Goal: Information Seeking & Learning: Learn about a topic

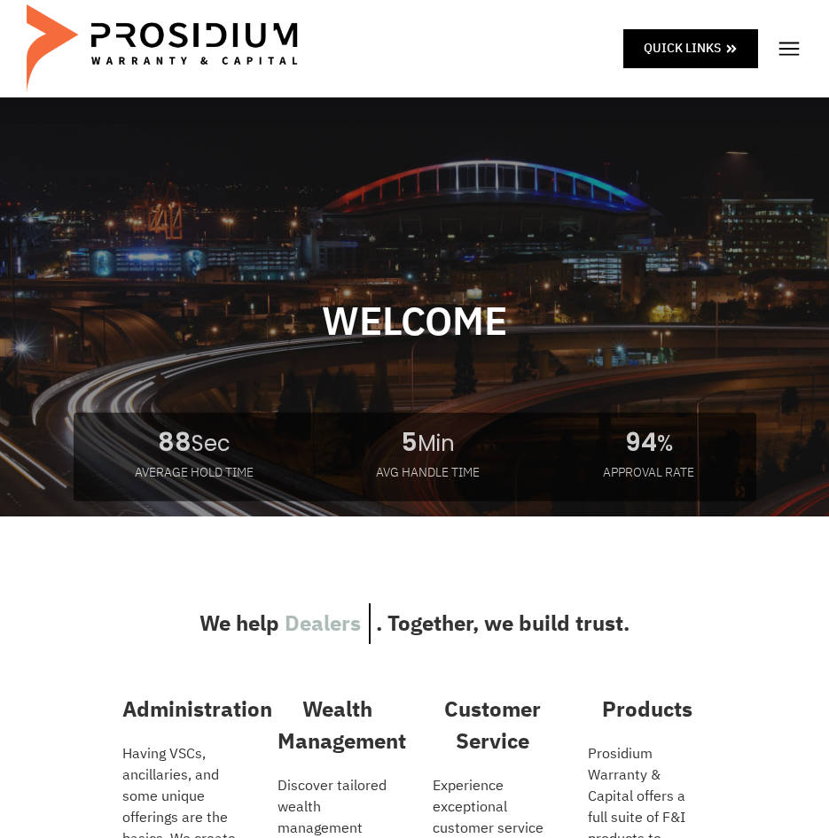
click at [801, 46] on img at bounding box center [789, 48] width 27 height 27
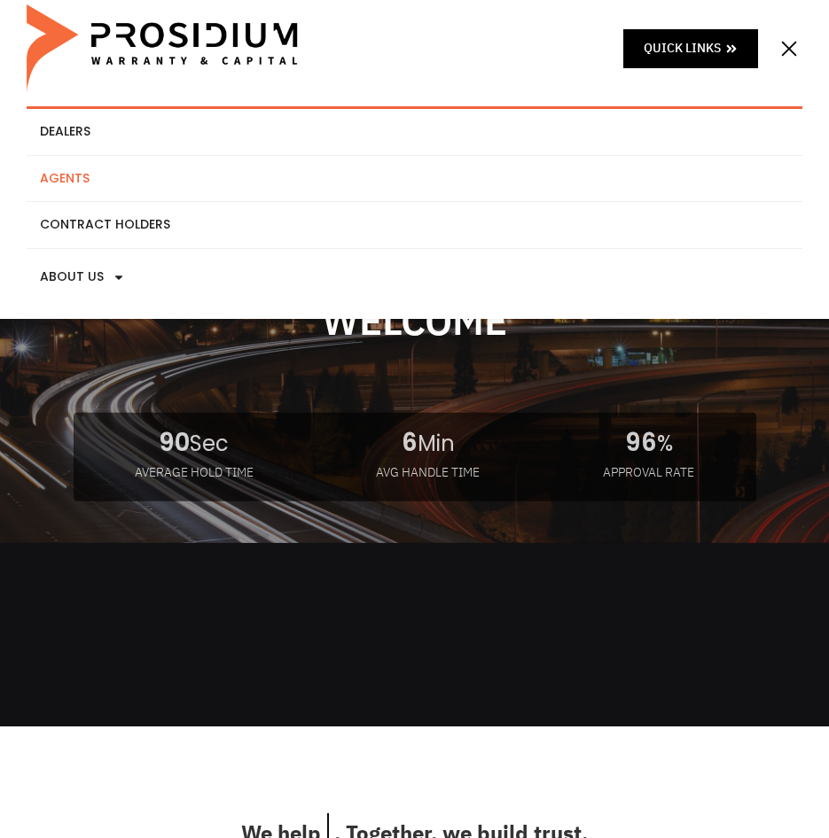
click at [72, 187] on link "Agents" at bounding box center [415, 179] width 776 height 46
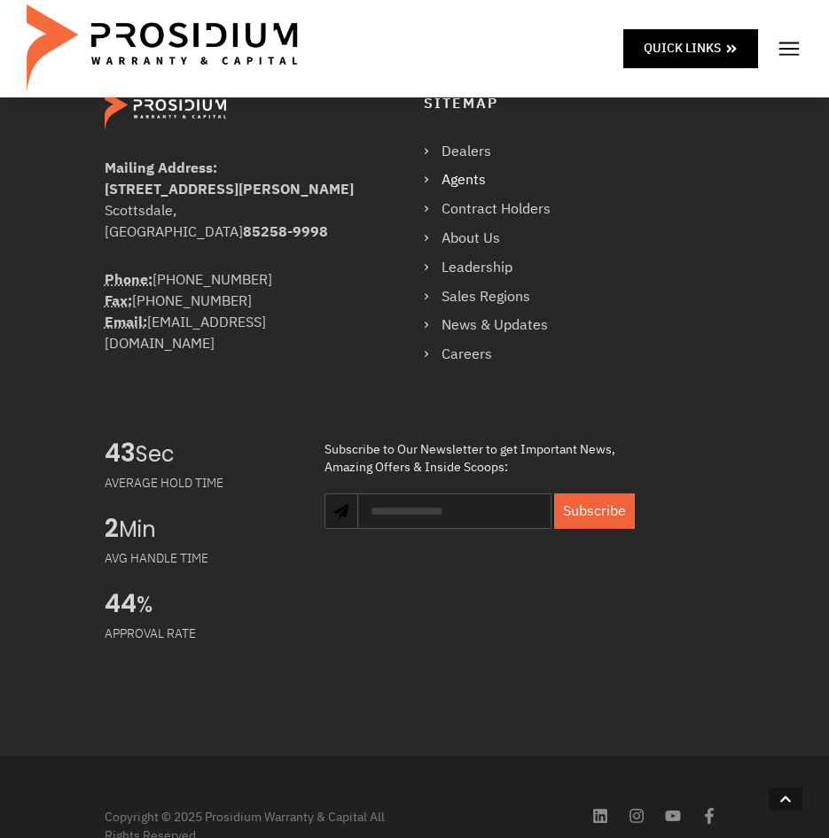
scroll to position [1275, 0]
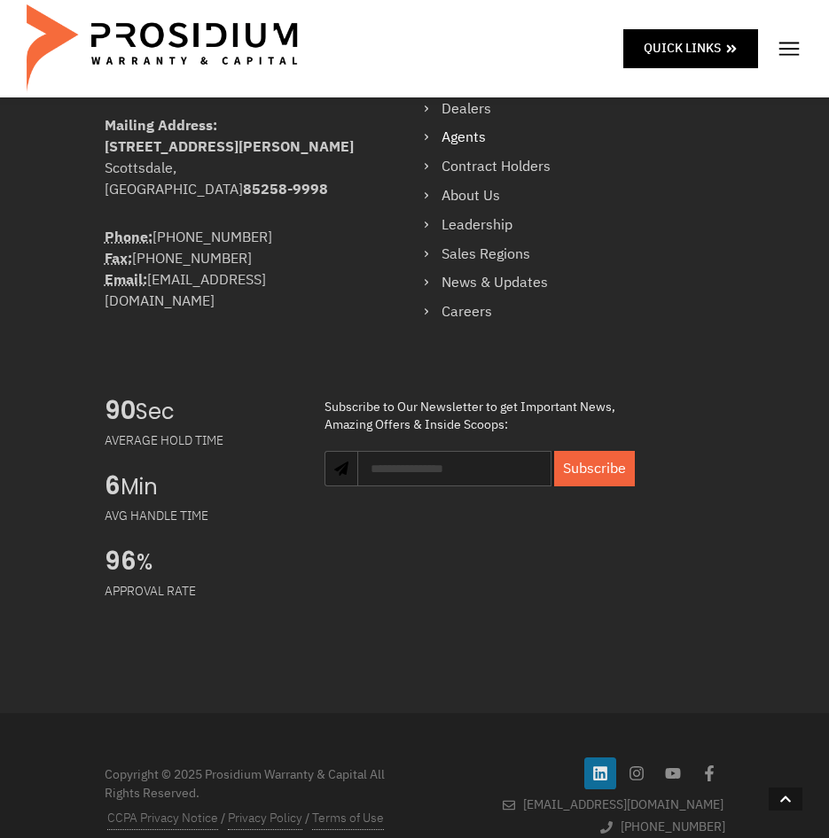
click at [602, 767] on icon at bounding box center [600, 774] width 14 height 14
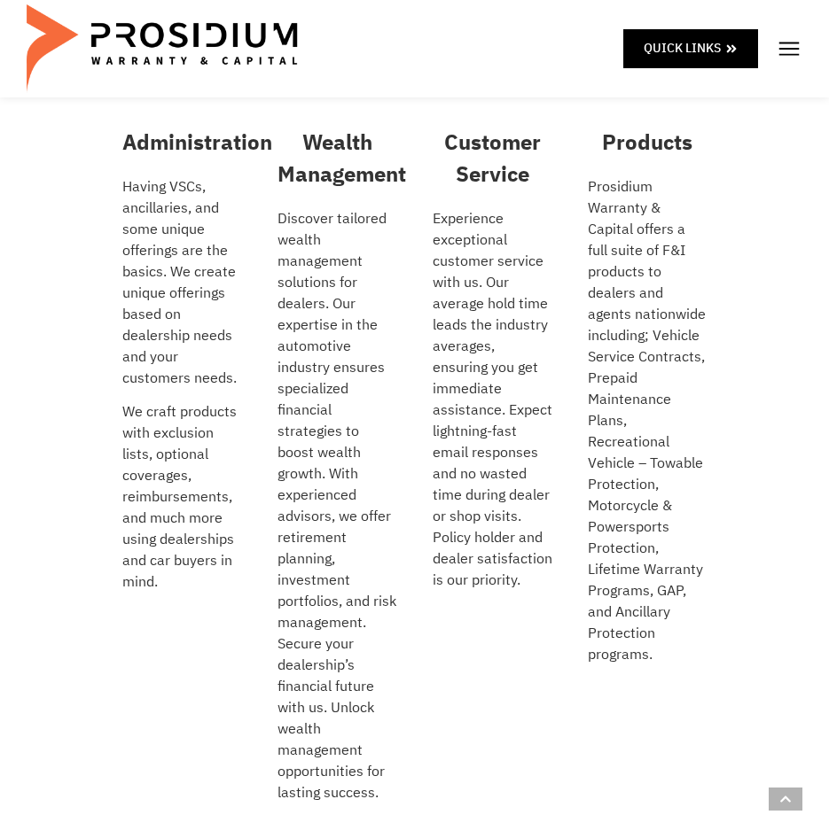
scroll to position [568, 0]
click at [305, 409] on p "Discover tailored wealth management solutions for dealers. Our expertise in the…" at bounding box center [337, 505] width 120 height 596
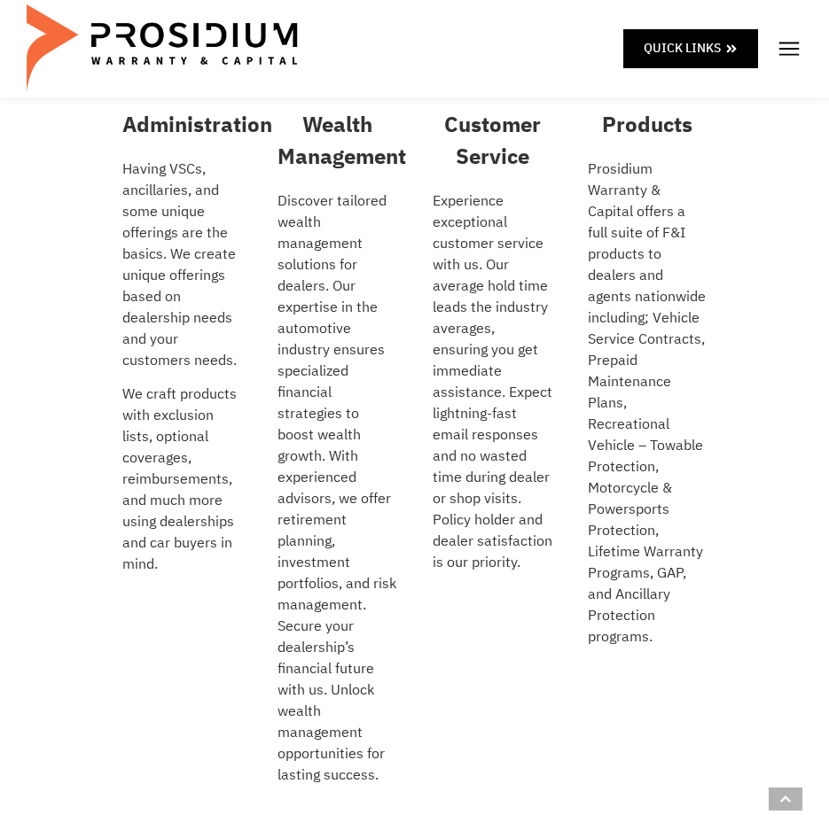
scroll to position [586, 0]
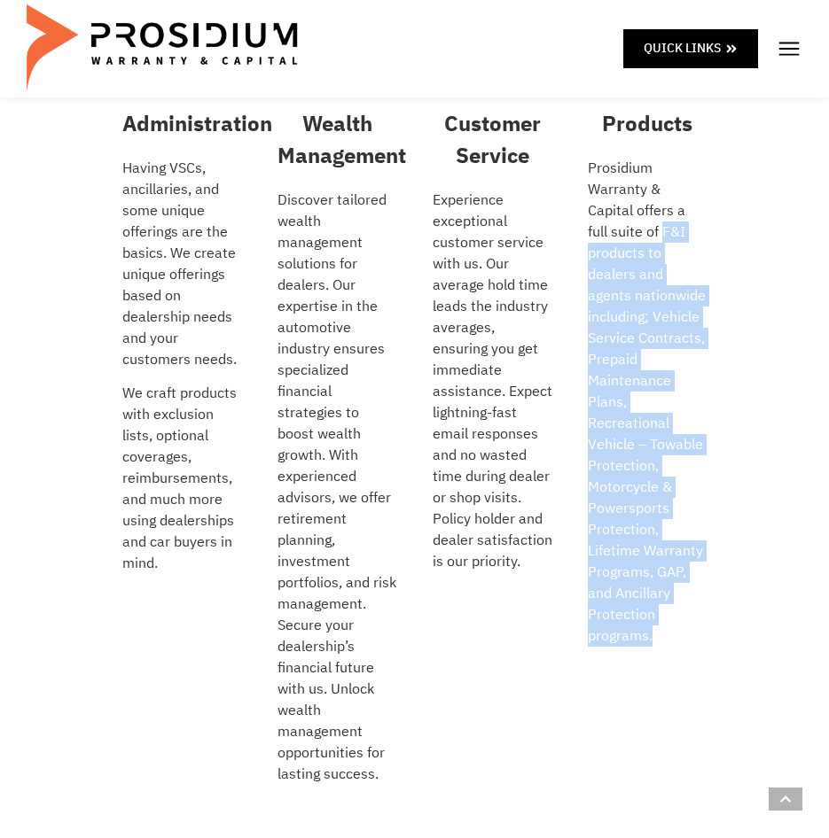
drag, startPoint x: 604, startPoint y: 230, endPoint x: 692, endPoint y: 620, distance: 399.7
click at [692, 620] on p "Prosidium Warranty & Capital offers a full suite of F&I products to dealers and…" at bounding box center [648, 402] width 120 height 489
copy p "F&I products to dealers and agents nationwide including; Vehicle Service Contra…"
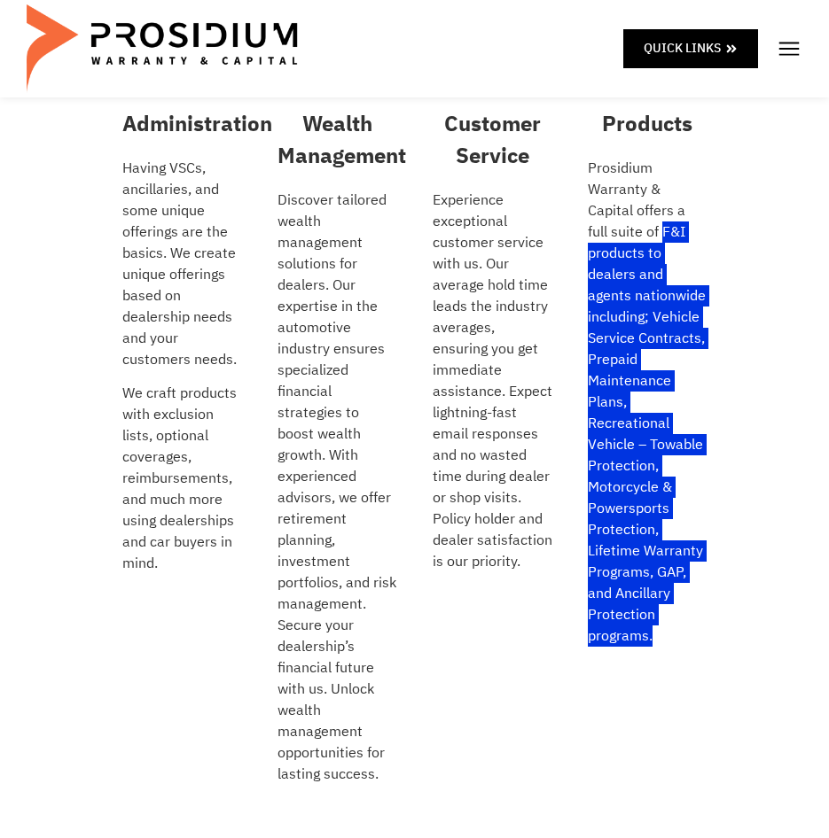
scroll to position [0, 0]
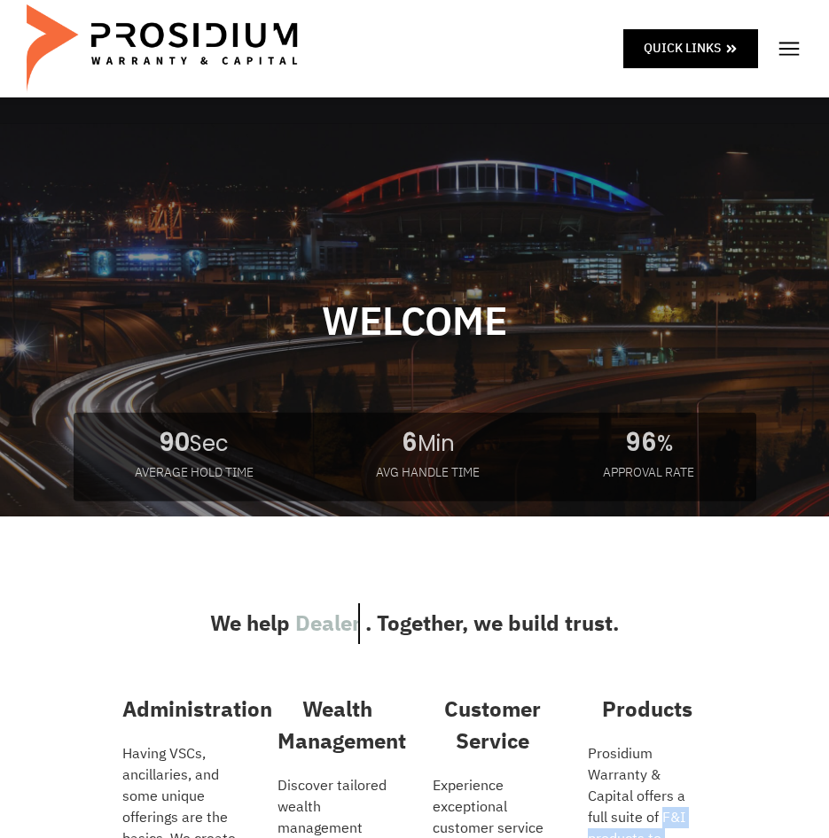
click at [782, 53] on img at bounding box center [789, 48] width 27 height 27
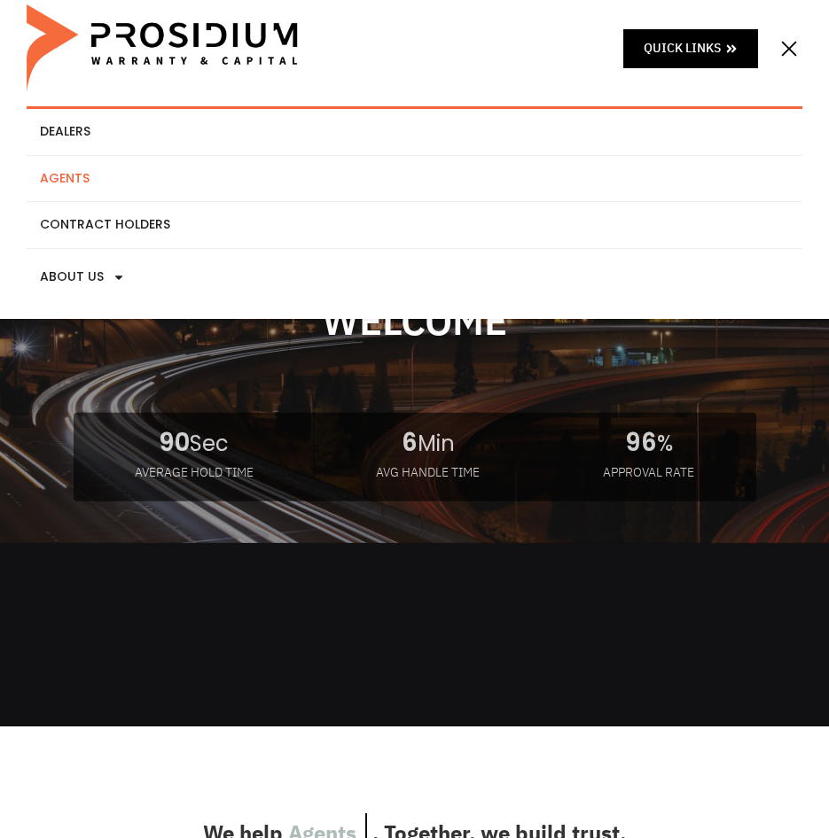
drag, startPoint x: 782, startPoint y: 53, endPoint x: 588, endPoint y: 172, distance: 227.6
click at [588, 172] on header "Quick Links Dealers Agents Contract Holders About Us Products News & Updates Le…" at bounding box center [414, 159] width 829 height 319
click at [71, 174] on link "Agents" at bounding box center [415, 179] width 776 height 46
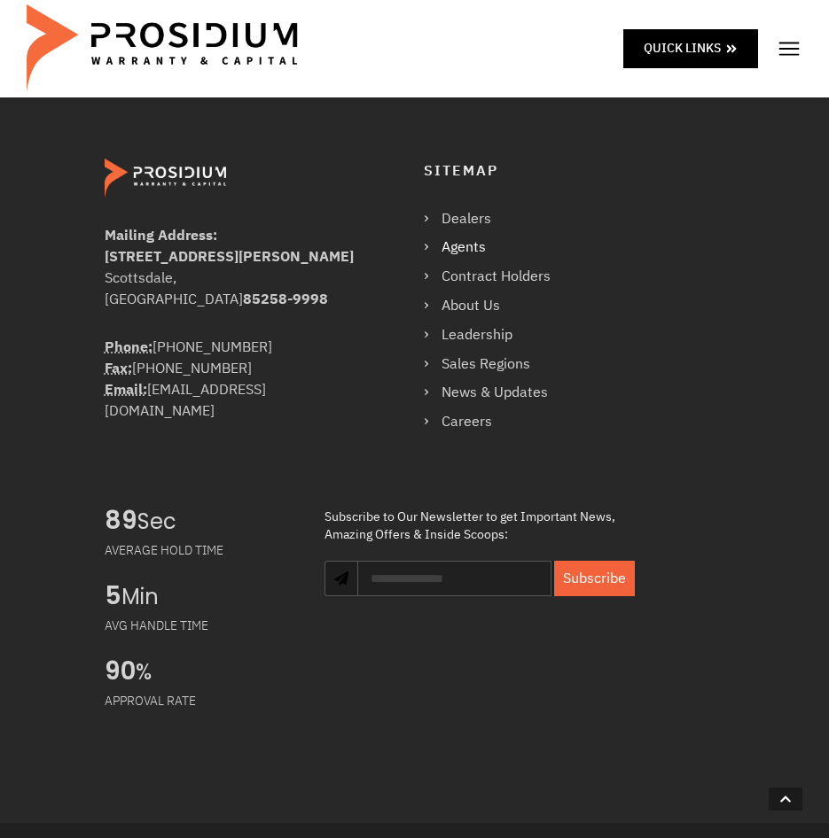
scroll to position [1165, 0]
click at [499, 324] on link "Leadership" at bounding box center [496, 337] width 144 height 26
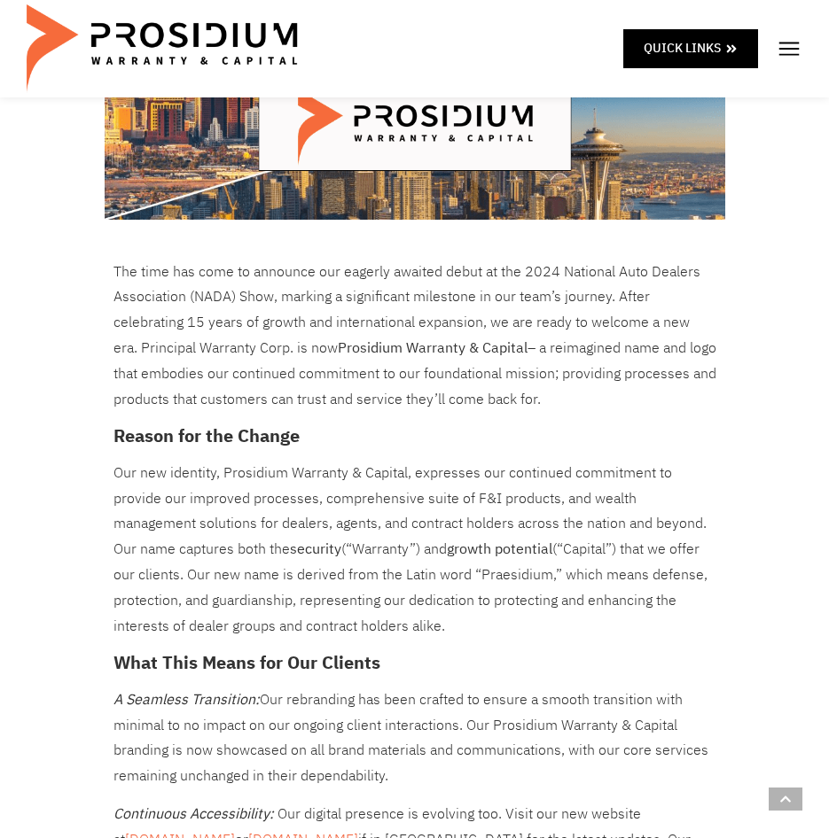
scroll to position [429, 0]
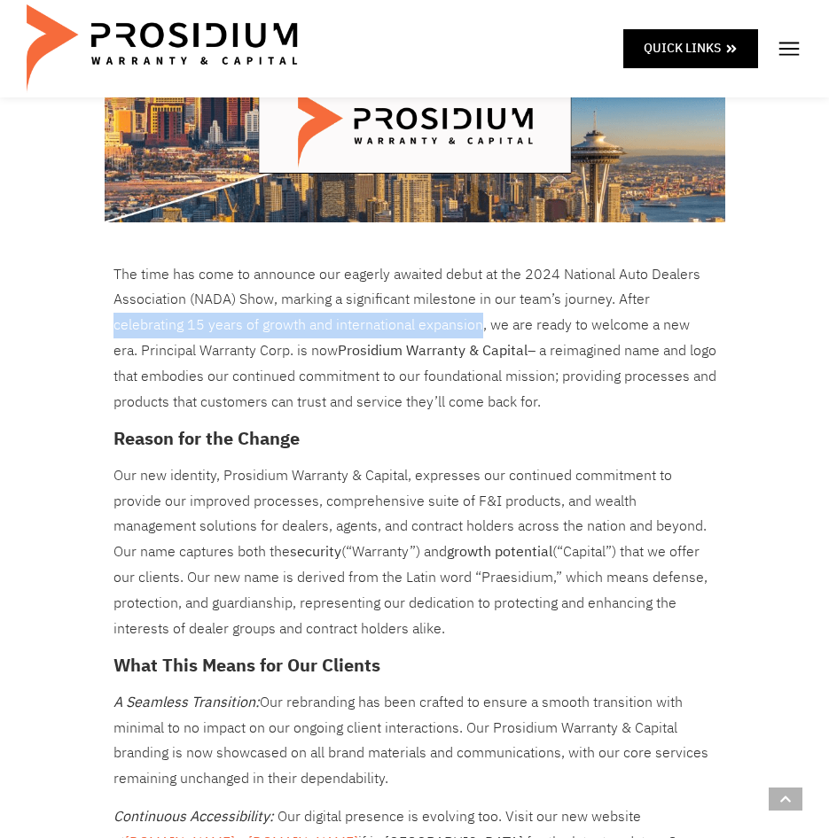
drag, startPoint x: 113, startPoint y: 324, endPoint x: 479, endPoint y: 335, distance: 366.2
click at [479, 335] on p "The time has come to announce our eagerly awaited debut at the 2024 National Au…" at bounding box center [414, 338] width 603 height 153
copy p "celebrating 15 years of growth and international expansion"
